Goal: Information Seeking & Learning: Learn about a topic

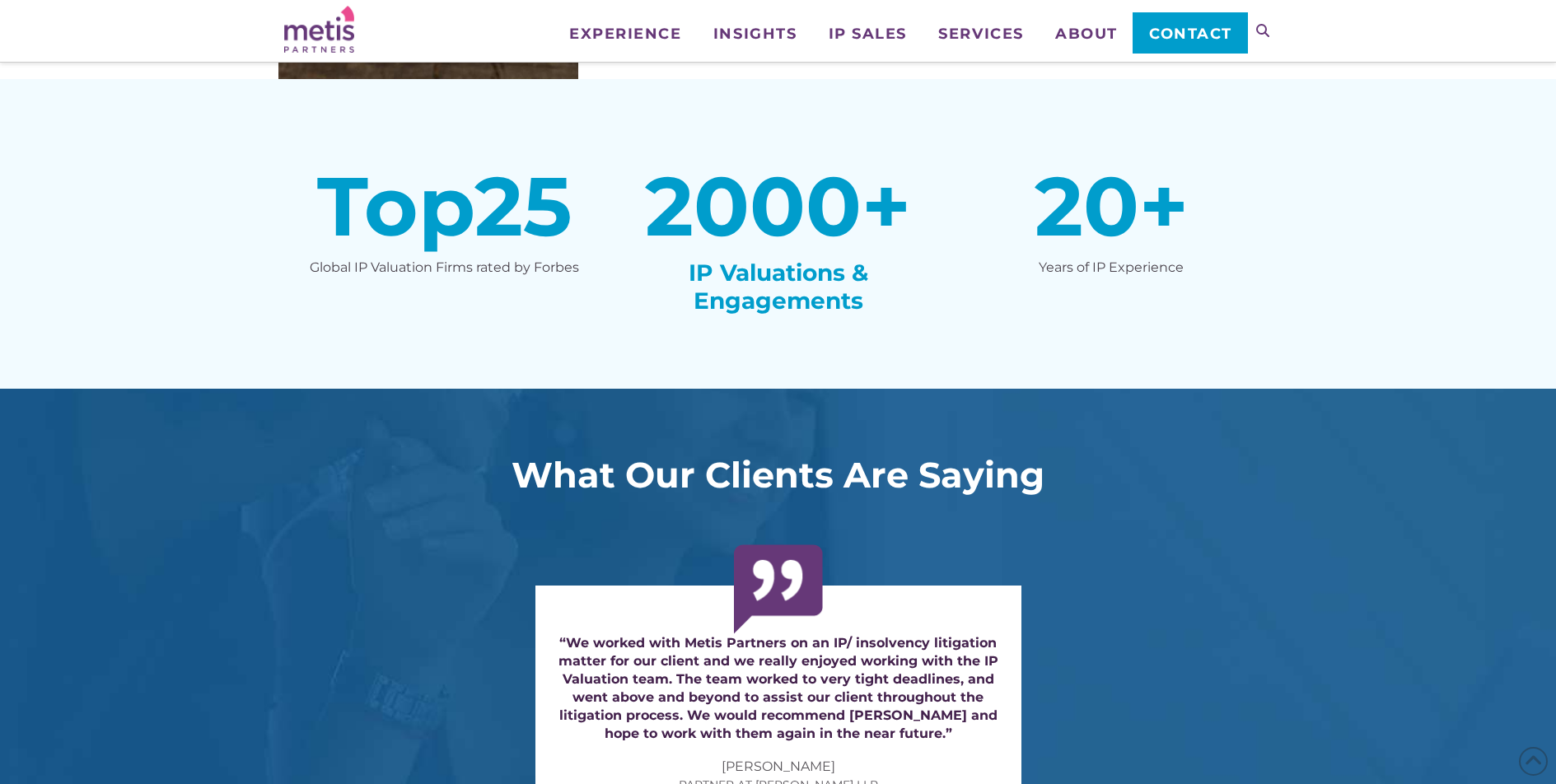
scroll to position [2740, 0]
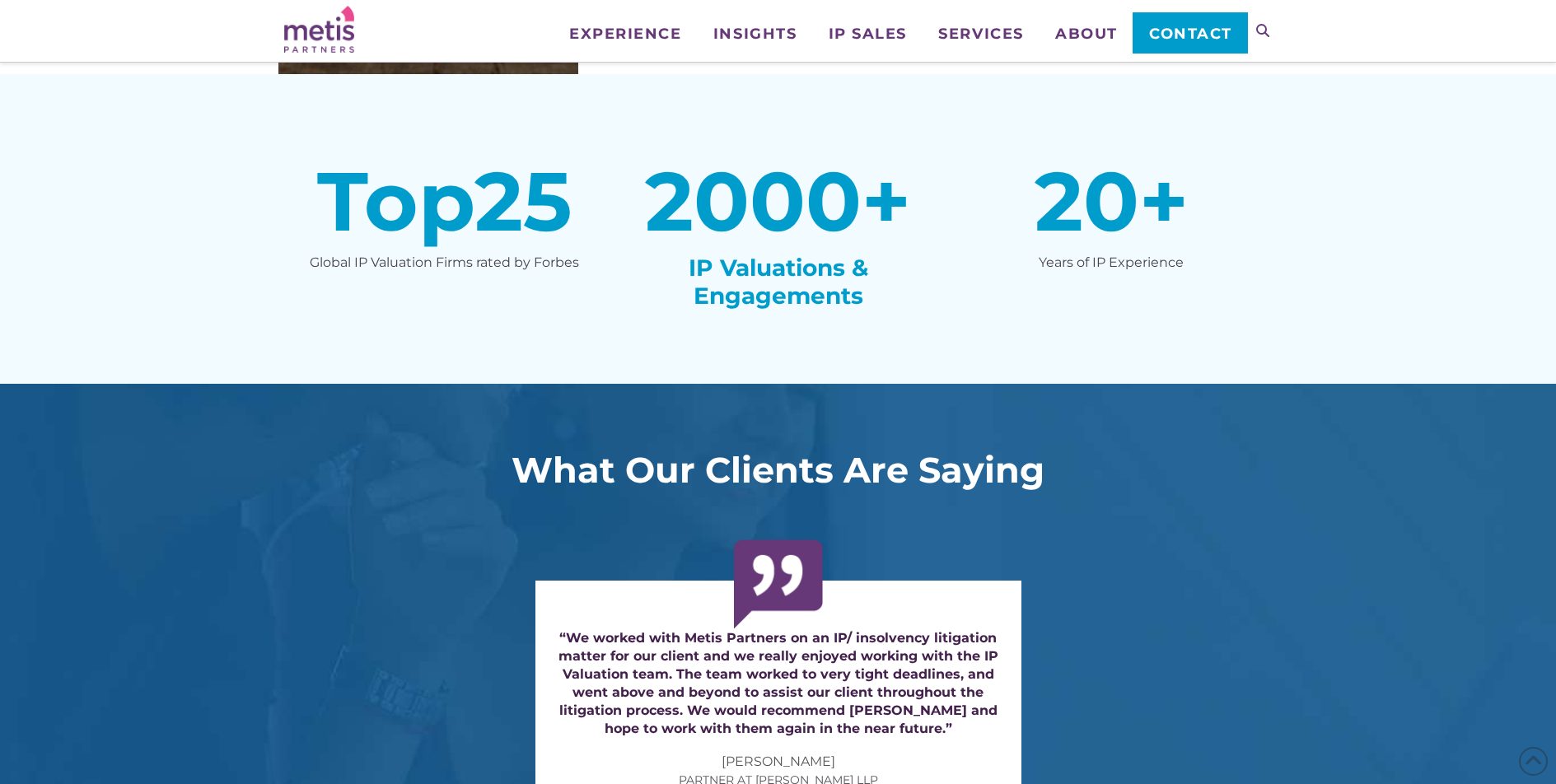
drag, startPoint x: 169, startPoint y: 585, endPoint x: 206, endPoint y: 633, distance: 60.6
click at [203, 630] on div "What Our Clients Are Saying “Metis Partners was highly recommended to us to pro…" at bounding box center [778, 680] width 1556 height 592
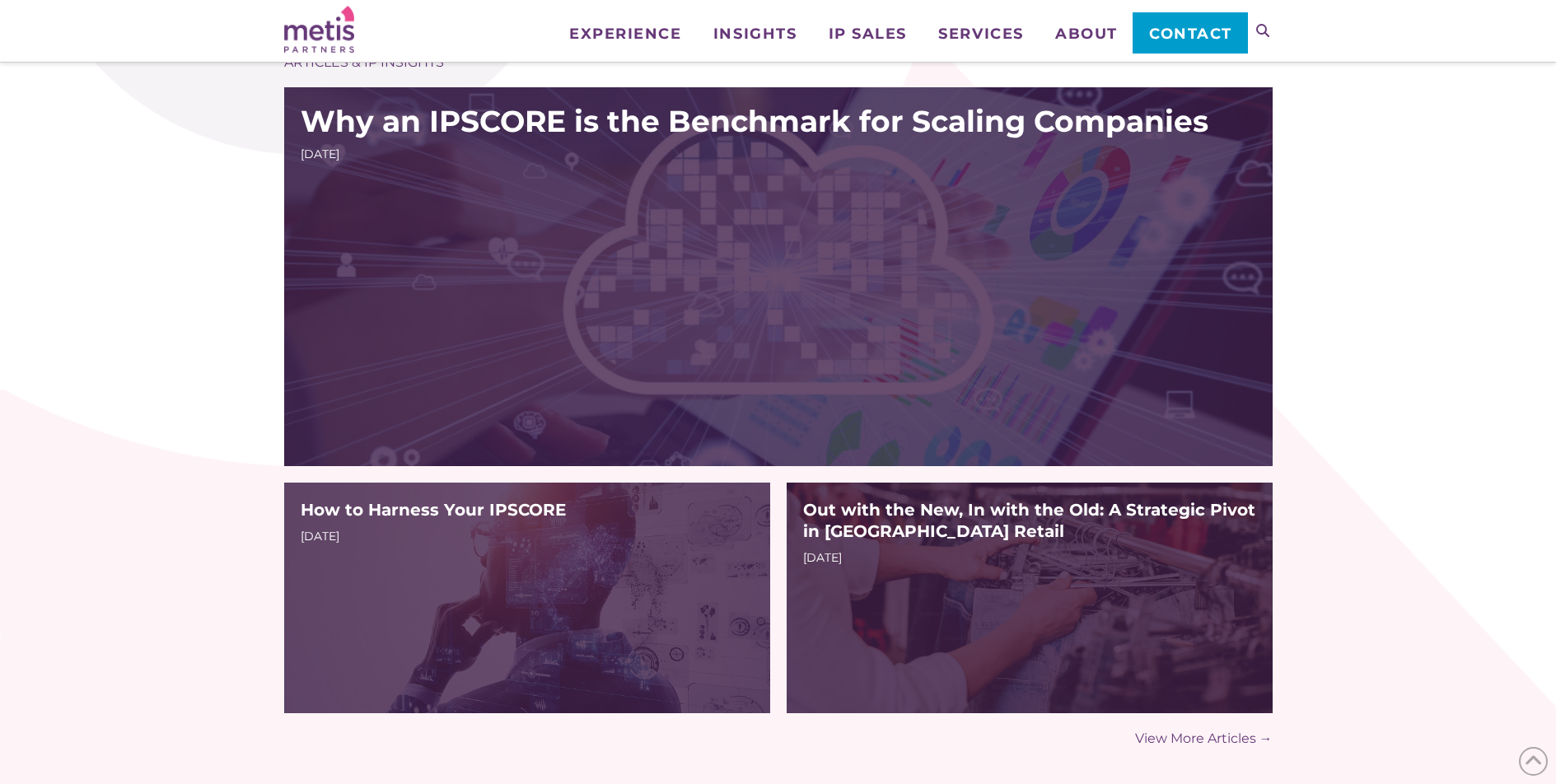
scroll to position [4507, 0]
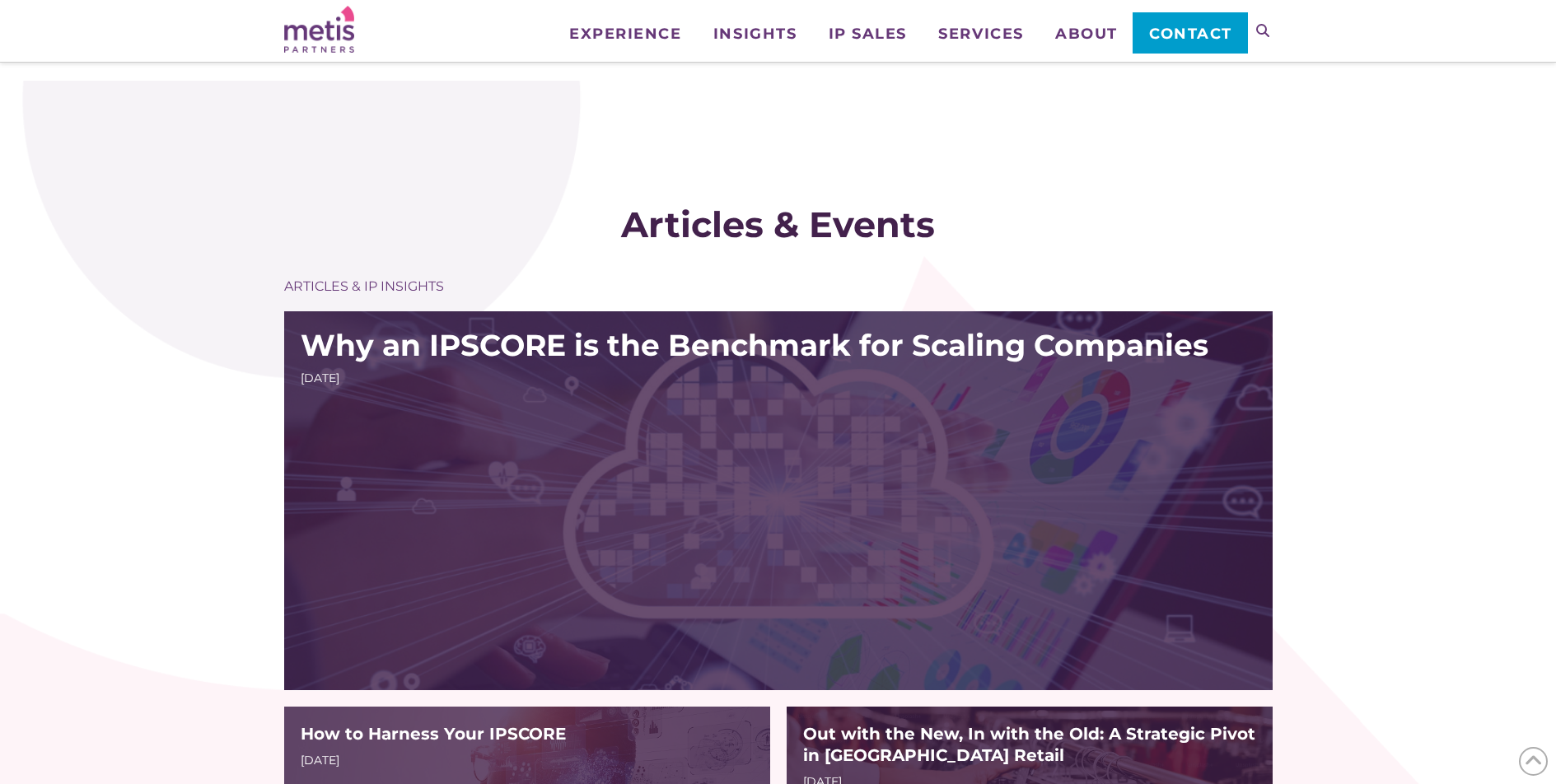
click at [1064, 46] on ul "Experience Who We Work With Industries & Sectors Insights Articles/Insights & P…" at bounding box center [900, 27] width 694 height 54
click at [1073, 36] on span "About" at bounding box center [1087, 33] width 63 height 14
click at [1143, 94] on link "About Metis Partners" at bounding box center [1167, 84] width 257 height 43
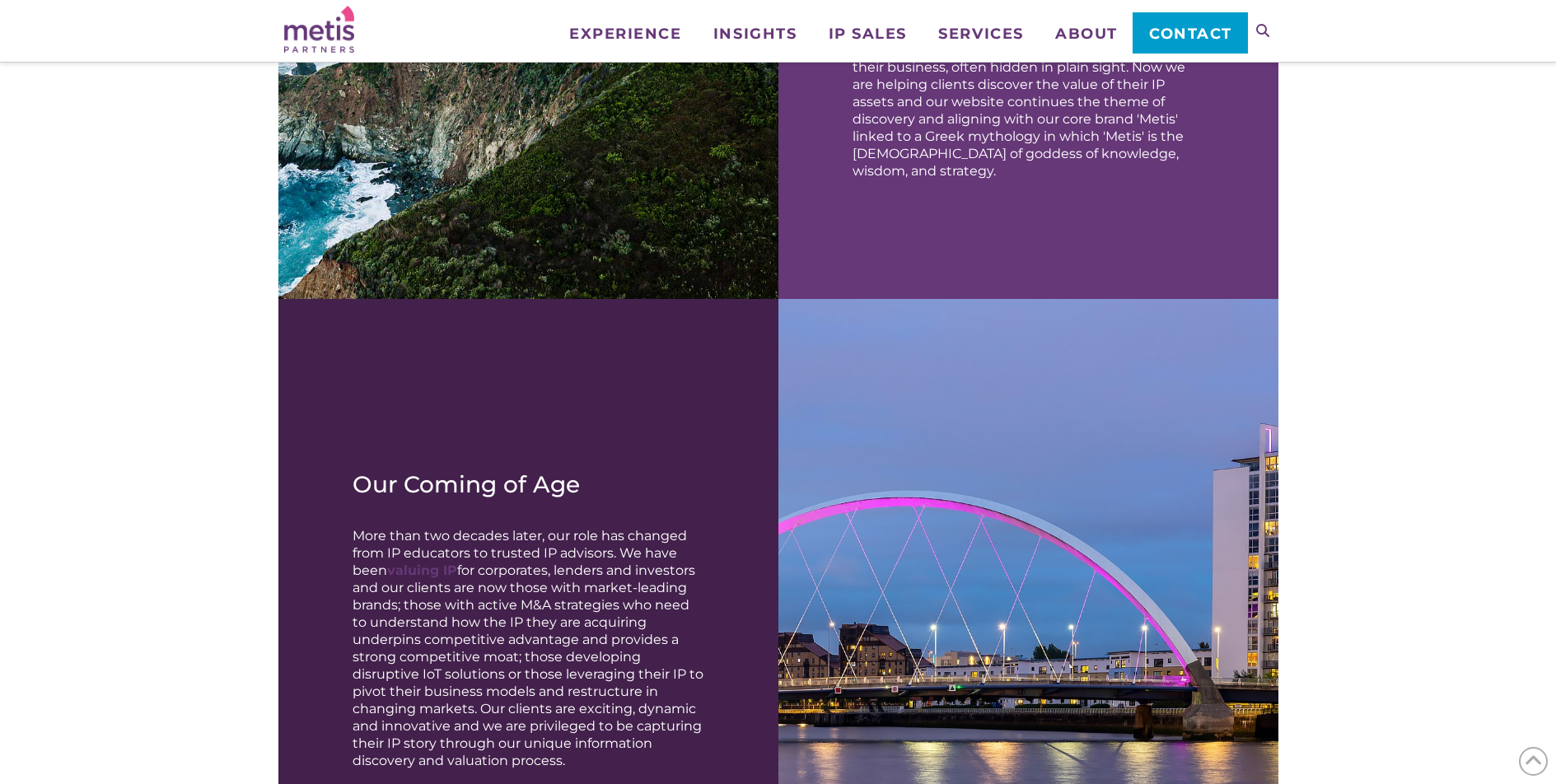
scroll to position [717, 0]
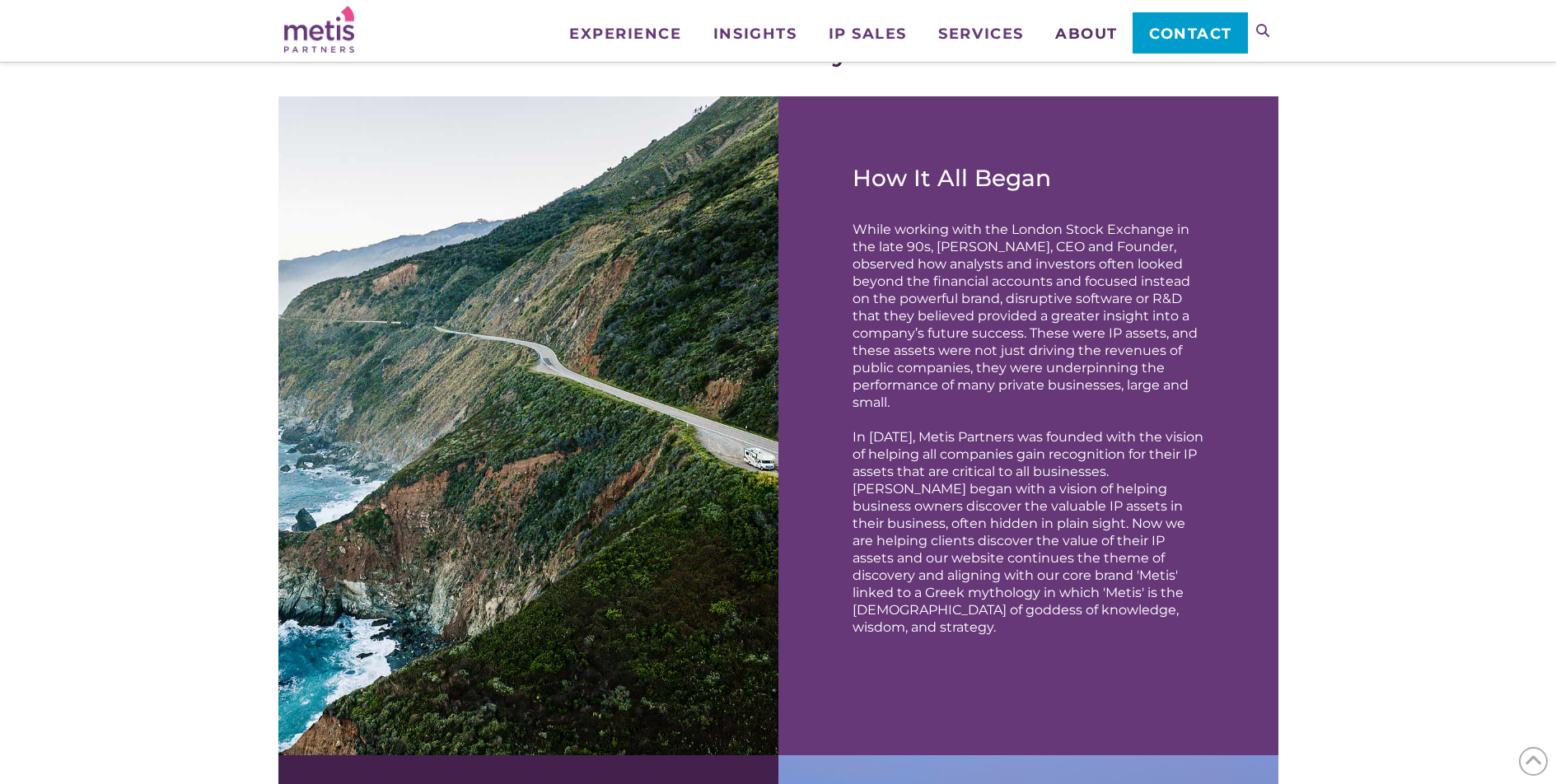
click at [1111, 30] on span "About" at bounding box center [1087, 33] width 63 height 14
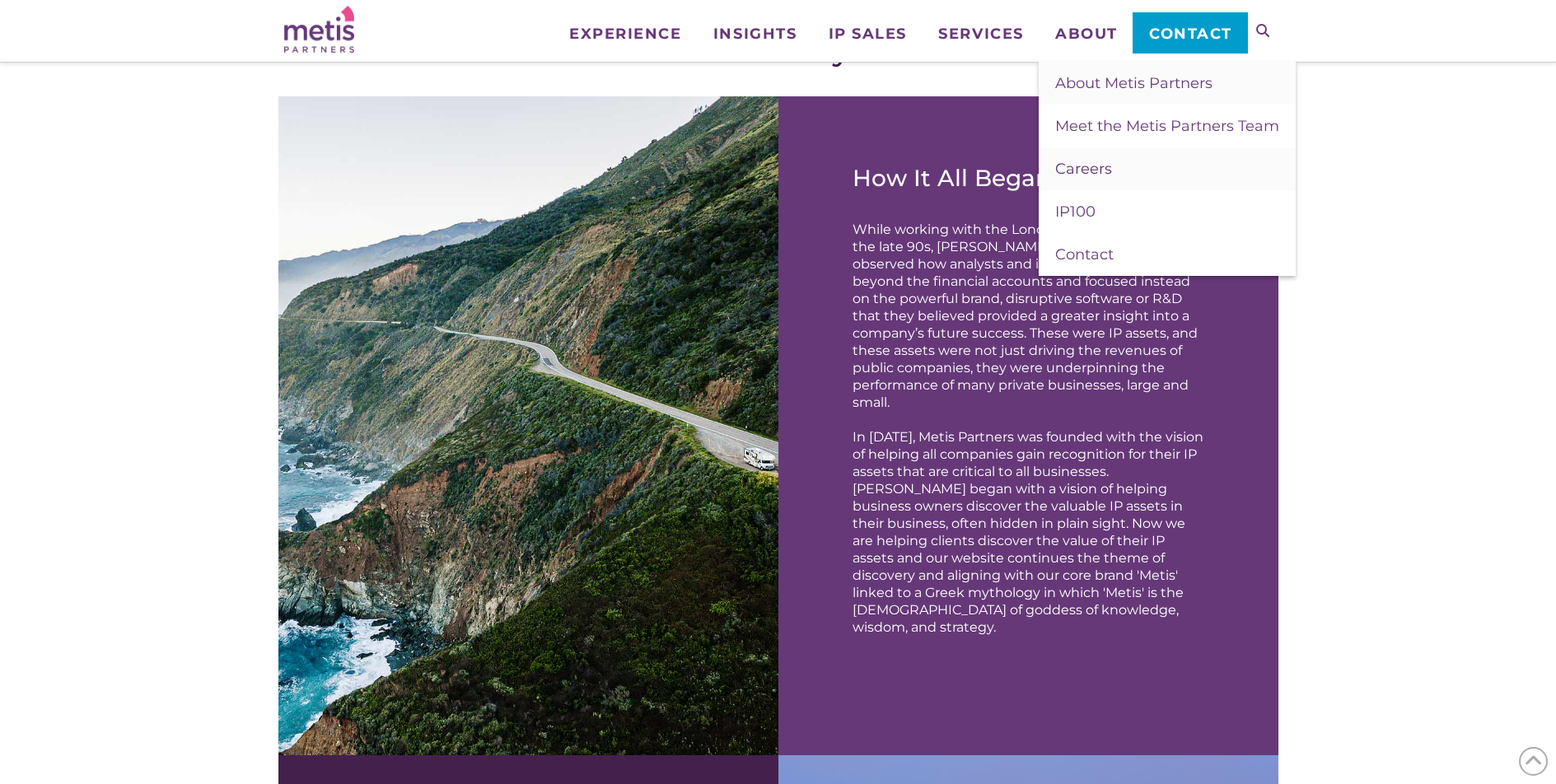
click at [1128, 165] on link "Careers" at bounding box center [1167, 169] width 257 height 43
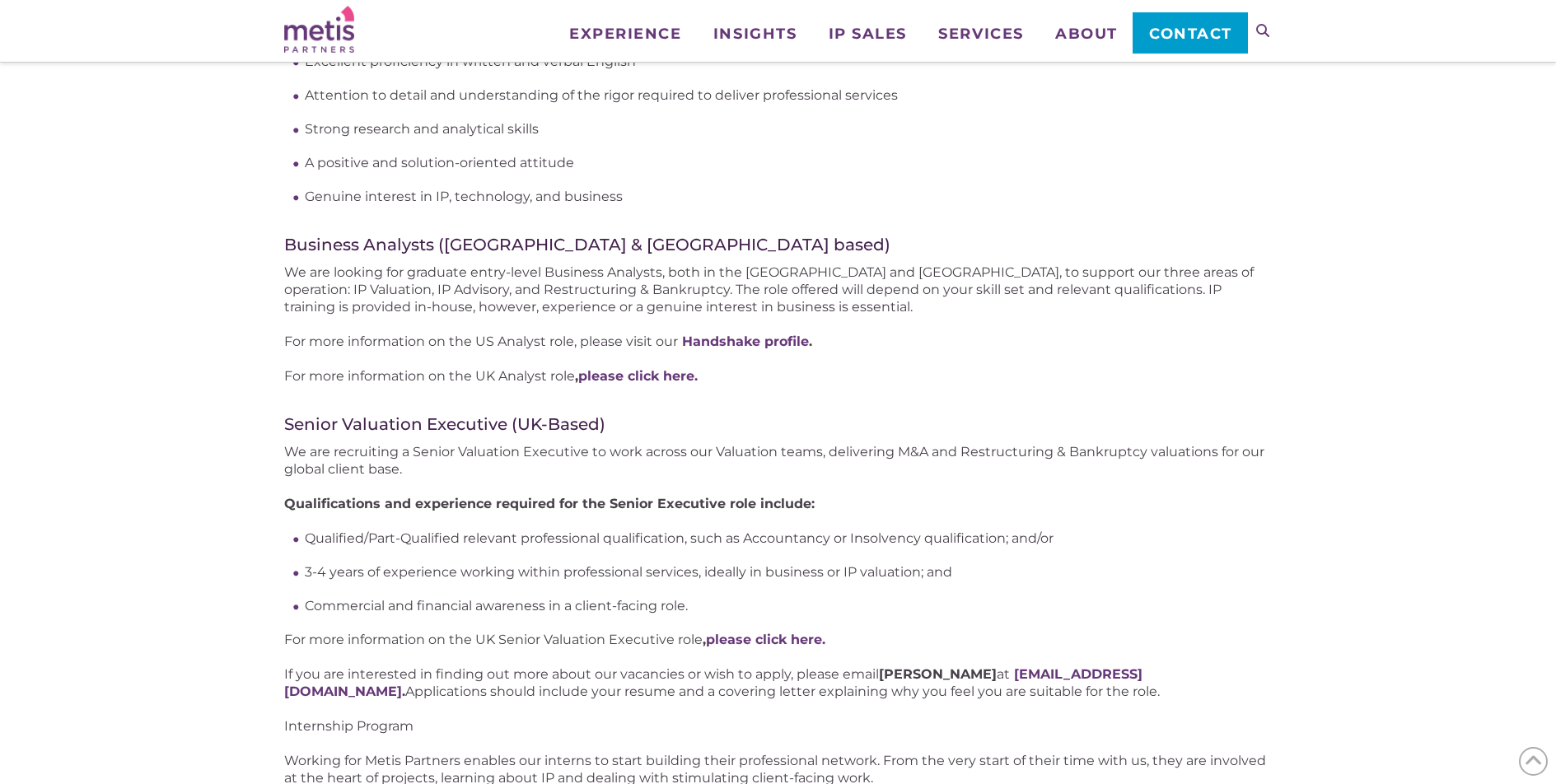
scroll to position [877, 0]
click at [711, 334] on link "Handshake profile" at bounding box center [745, 340] width 127 height 15
